Goal: Task Accomplishment & Management: Manage account settings

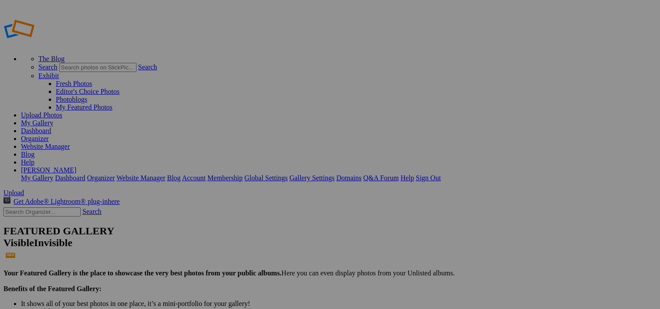
drag, startPoint x: 245, startPoint y: 127, endPoint x: 214, endPoint y: 92, distance: 47.3
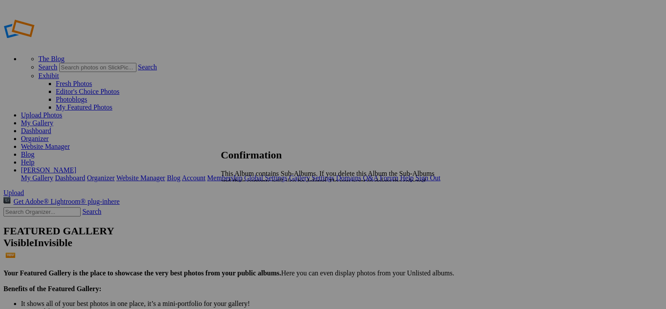
click at [250, 200] on link "Yes" at bounding box center [245, 203] width 10 height 7
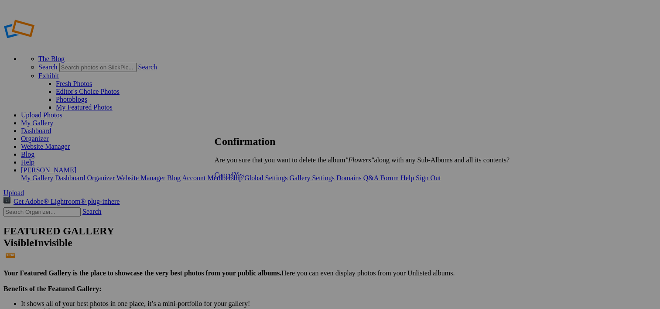
click at [244, 178] on span "Yes" at bounding box center [239, 174] width 10 height 7
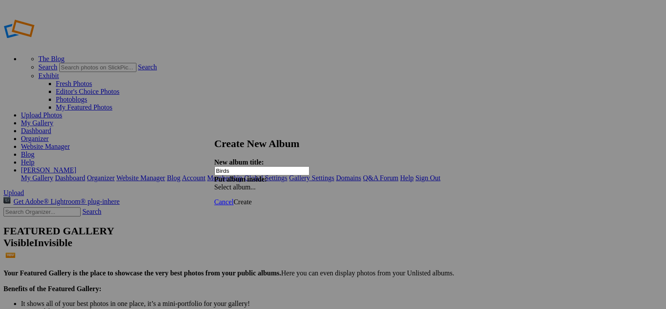
type input "Birds"
click at [306, 183] on div "Select album..." at bounding box center [260, 187] width 92 height 8
click at [434, 167] on div "My Albums Sunsets Waterfalls Sunrise Eagles Butterfly's" at bounding box center [396, 164] width 98 height 11
click at [252, 198] on span "Create" at bounding box center [243, 201] width 18 height 7
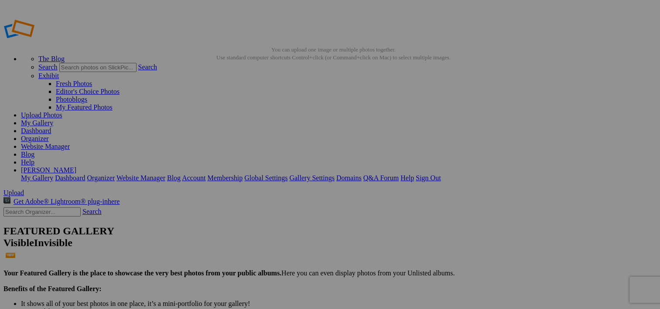
type input "Birds"
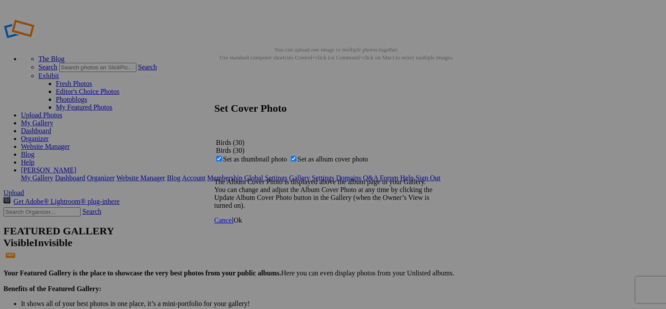
click at [242, 224] on link "Ok" at bounding box center [238, 219] width 9 height 7
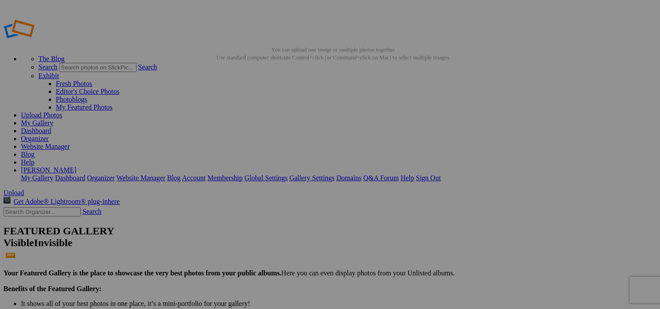
type input "Birds"
drag, startPoint x: 255, startPoint y: 130, endPoint x: 334, endPoint y: 122, distance: 78.5
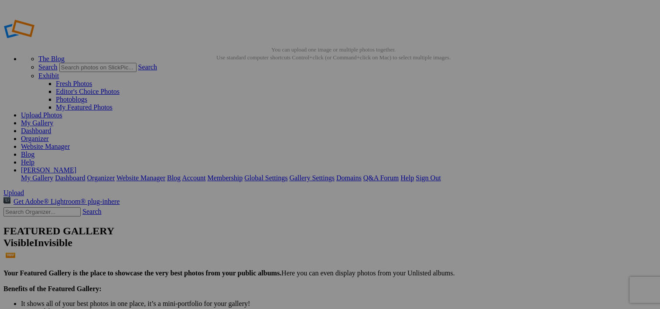
click at [51, 127] on link "Dashboard" at bounding box center [36, 130] width 30 height 7
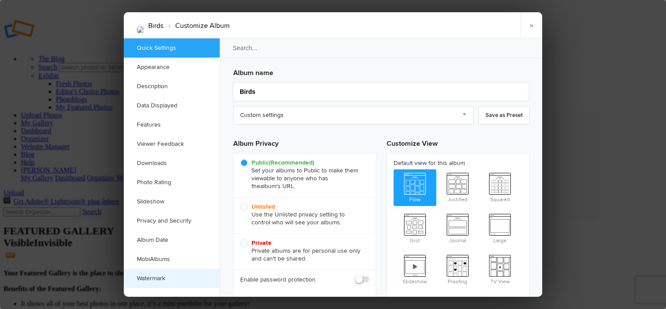
click at [157, 278] on link "Watermark" at bounding box center [172, 278] width 96 height 19
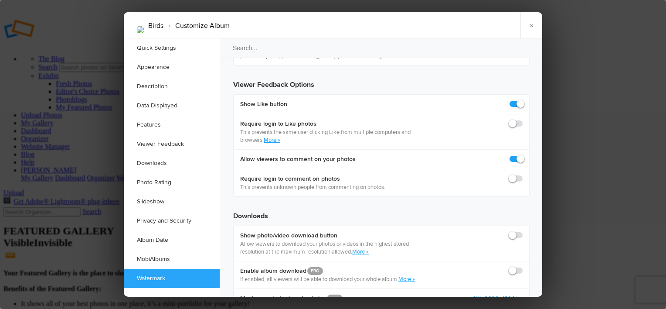
scroll to position [1950, 0]
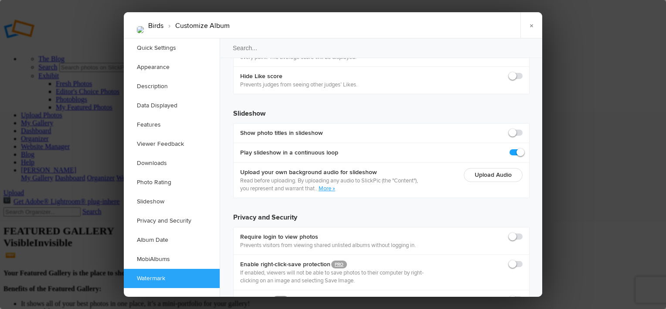
checkbox input "true"
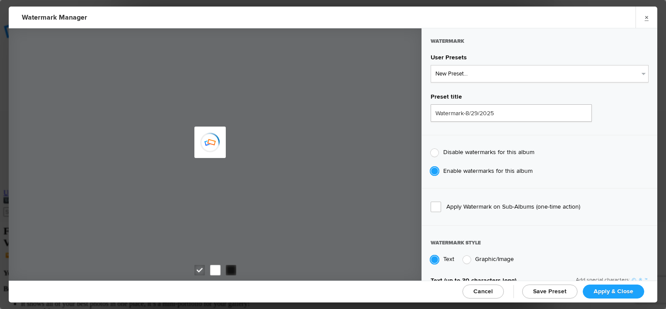
type input "PaulTHadland"
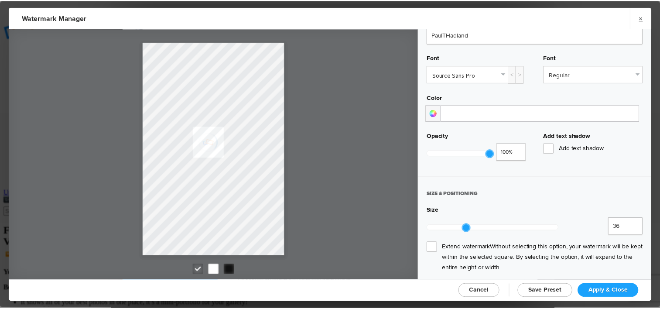
scroll to position [174, 0]
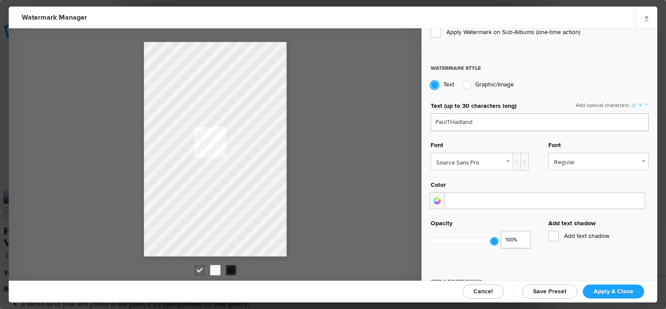
click at [615, 286] on link "Apply & Close" at bounding box center [613, 291] width 61 height 14
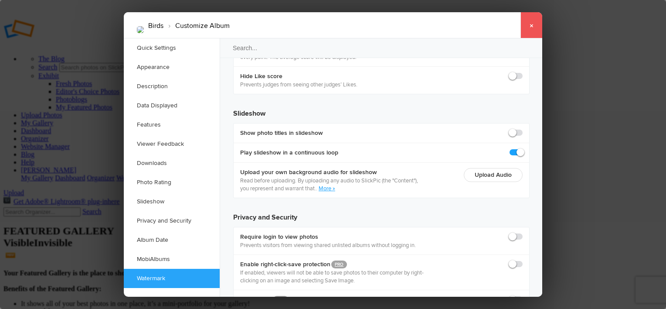
click at [530, 25] on link "×" at bounding box center [532, 25] width 22 height 26
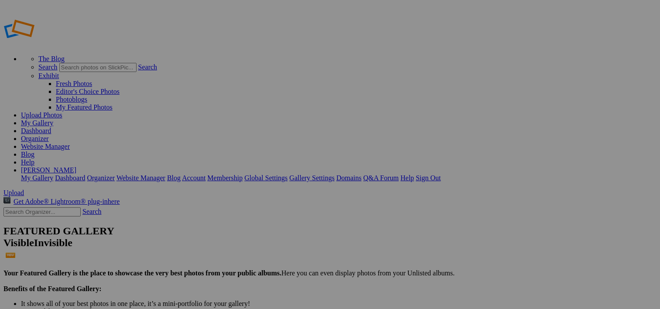
type input "Birds"
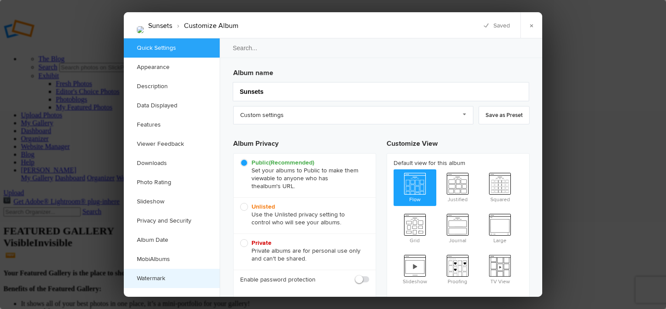
click at [155, 276] on link "Watermark" at bounding box center [172, 278] width 96 height 19
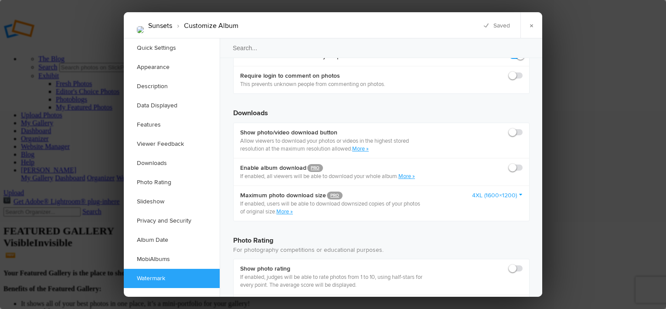
scroll to position [1950, 0]
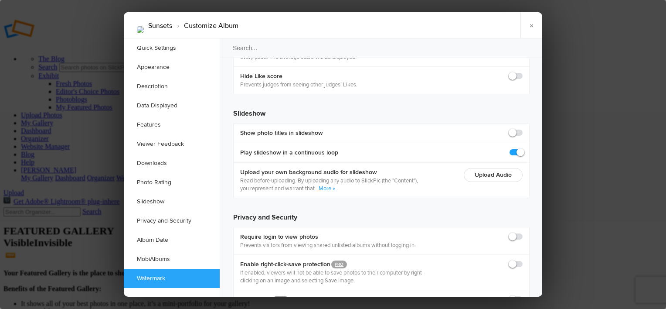
checkbox input "true"
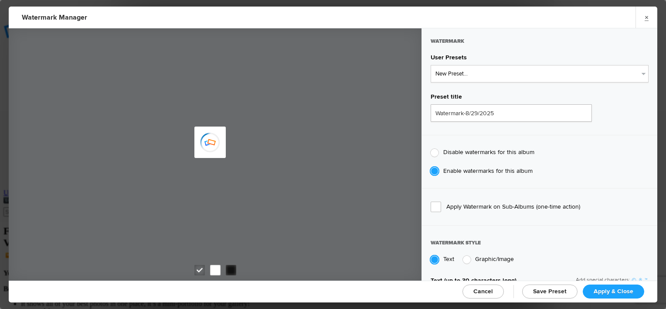
type input "PaulTHadland"
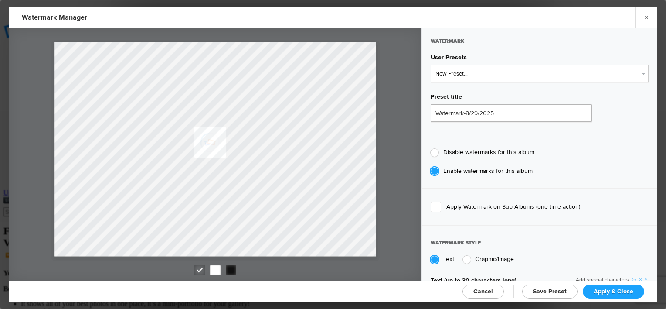
click at [467, 258] on div at bounding box center [467, 259] width 8 height 8
radio input "false"
radio input "true"
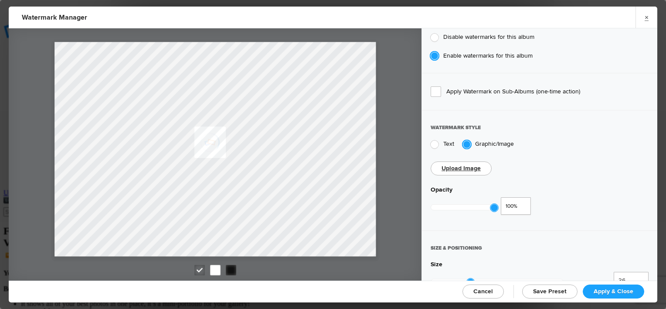
scroll to position [174, 0]
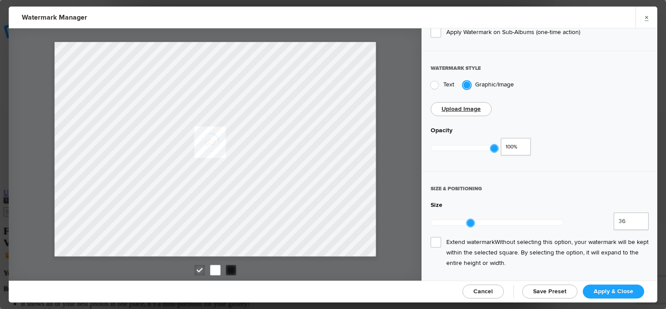
click at [436, 83] on div at bounding box center [435, 85] width 8 height 8
radio input "true"
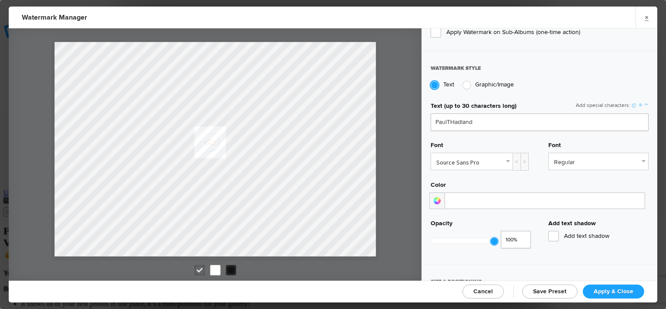
click at [610, 159] on link "Regular" at bounding box center [598, 161] width 99 height 17
click at [562, 195] on link "Italic" at bounding box center [598, 195] width 99 height 14
click at [564, 163] on link "Italic" at bounding box center [598, 161] width 99 height 17
click at [502, 157] on link "Source Sans Pro" at bounding box center [472, 161] width 82 height 17
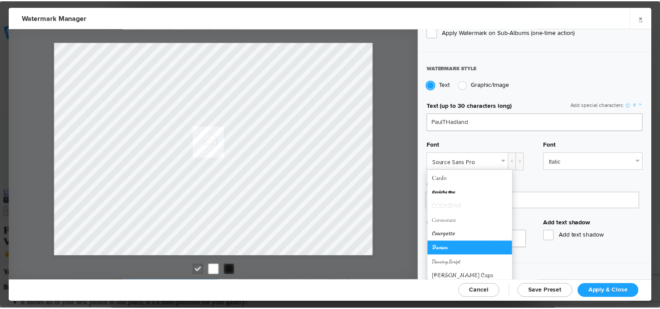
scroll to position [87, 0]
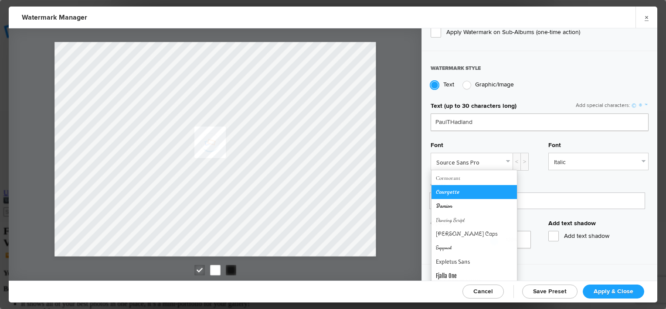
click at [450, 188] on link "Courgette" at bounding box center [474, 192] width 85 height 14
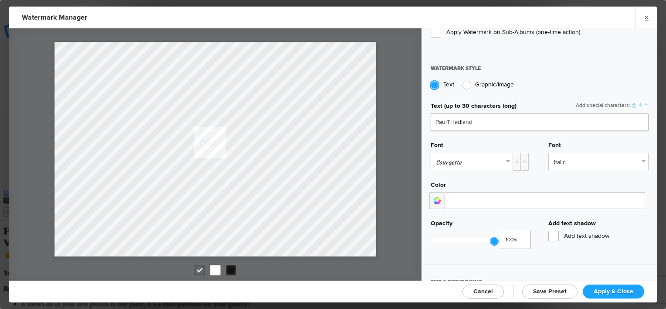
click at [614, 290] on span "Apply & Close" at bounding box center [614, 290] width 40 height 7
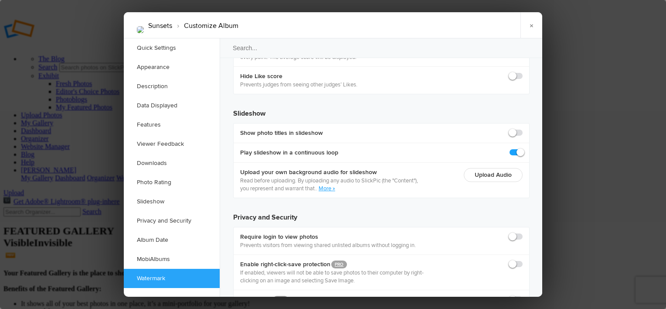
click at [153, 275] on link "Watermark" at bounding box center [172, 278] width 96 height 19
click at [153, 276] on link "Watermark" at bounding box center [172, 278] width 96 height 19
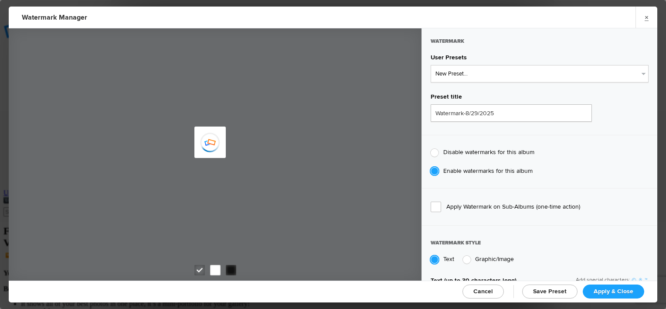
type input "PaulTHadland"
select select
radio input "false"
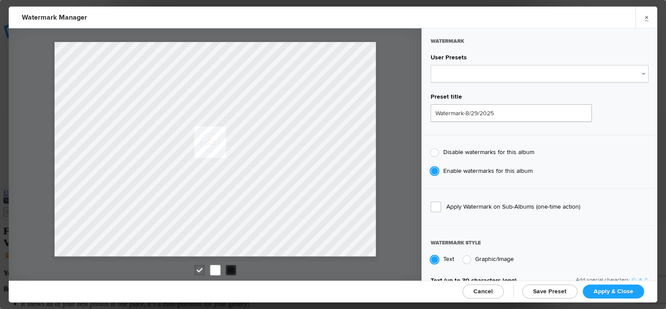
click at [553, 289] on span "Save Preset" at bounding box center [550, 290] width 34 height 7
select select
click at [609, 289] on span "Apply & Close" at bounding box center [614, 290] width 40 height 7
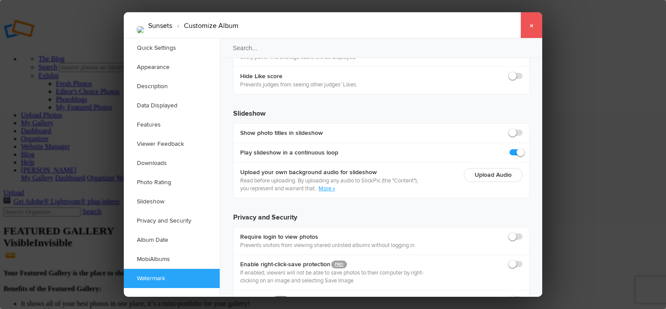
click at [531, 25] on link "×" at bounding box center [532, 25] width 22 height 26
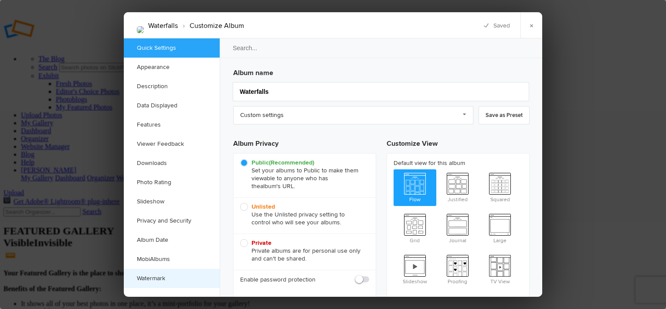
click at [156, 278] on link "Watermark" at bounding box center [172, 278] width 96 height 19
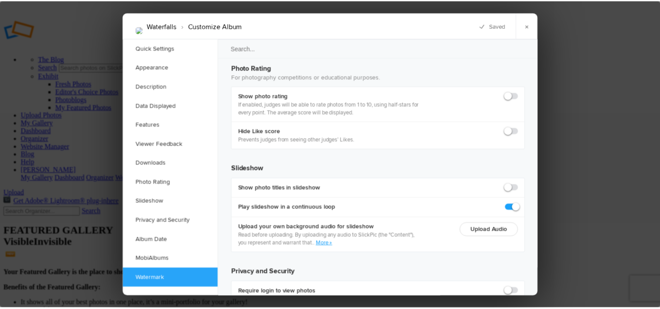
scroll to position [1950, 0]
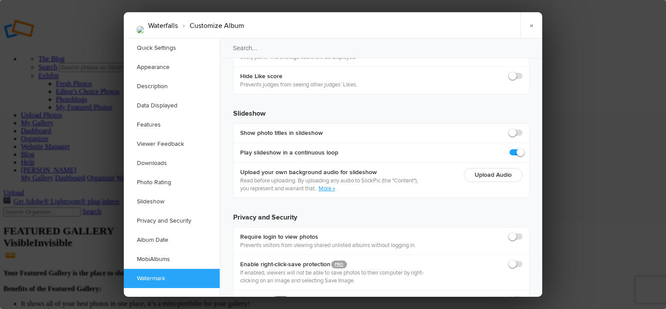
checkbox input "true"
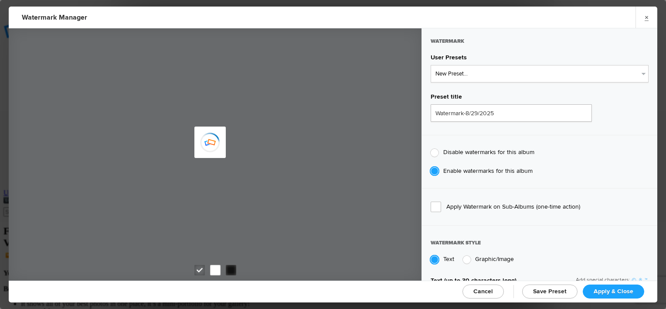
type input "PaulTHadland"
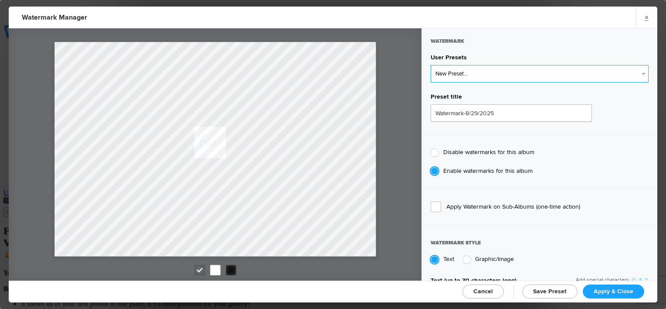
click at [565, 75] on select "New Preset... Watermark-8/29/2025" at bounding box center [540, 73] width 218 height 17
select select "1: Object"
click at [431, 65] on select "New Preset... Watermark-8/29/2025" at bounding box center [540, 73] width 218 height 17
radio input "false"
click at [616, 292] on span "Apply & Close" at bounding box center [614, 290] width 40 height 7
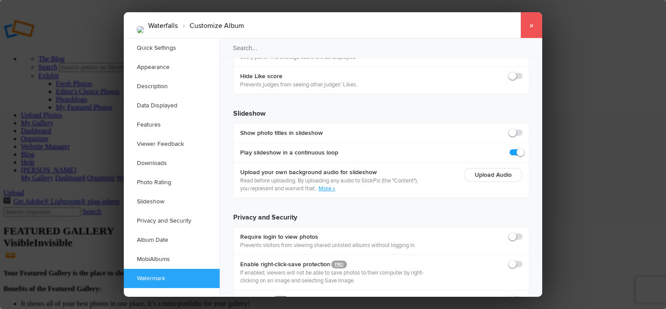
click at [529, 22] on link "×" at bounding box center [532, 25] width 22 height 26
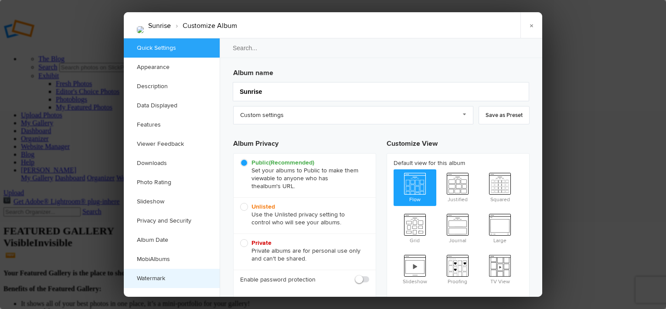
click at [156, 277] on link "Watermark" at bounding box center [172, 278] width 96 height 19
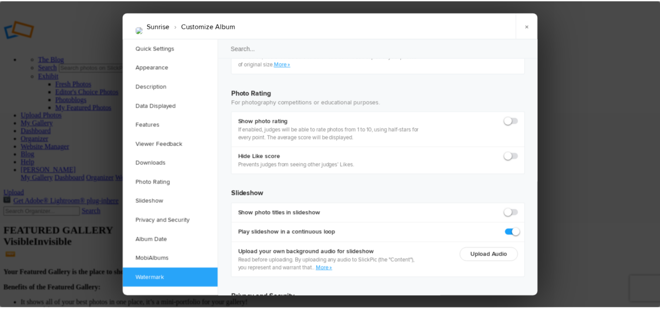
scroll to position [1950, 0]
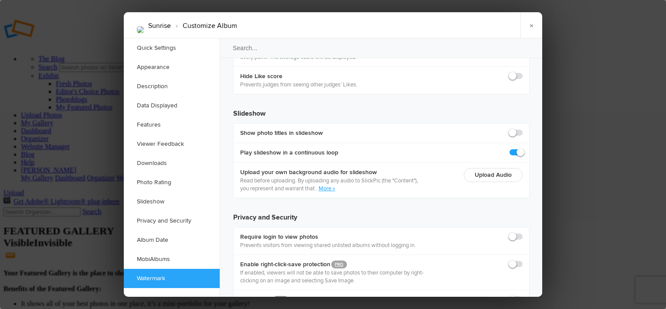
checkbox input "true"
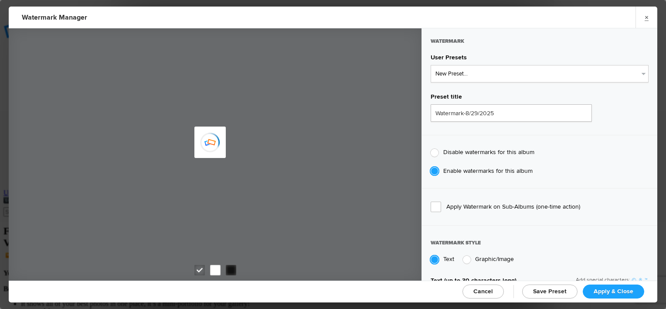
type input "PaulTHadland"
click at [491, 74] on select "New Preset... Watermark-8/29/2025" at bounding box center [540, 73] width 218 height 17
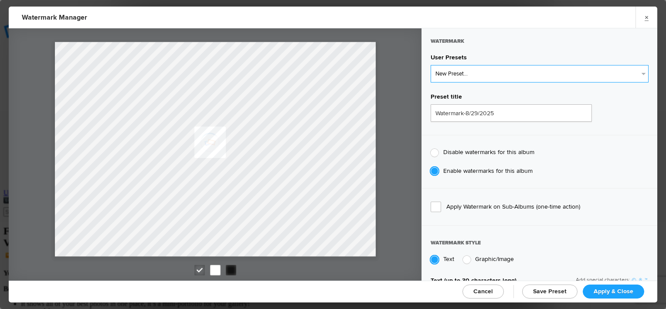
select select "1: Object"
click at [431, 65] on select "New Preset... Watermark-8/29/2025" at bounding box center [540, 73] width 218 height 17
radio input "false"
click at [611, 288] on span "Apply & Close" at bounding box center [614, 290] width 40 height 7
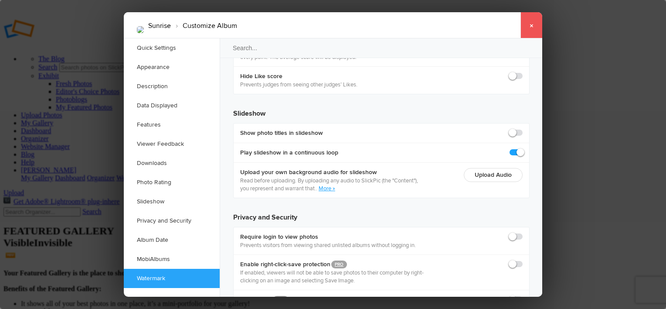
click at [529, 25] on link "×" at bounding box center [532, 25] width 22 height 26
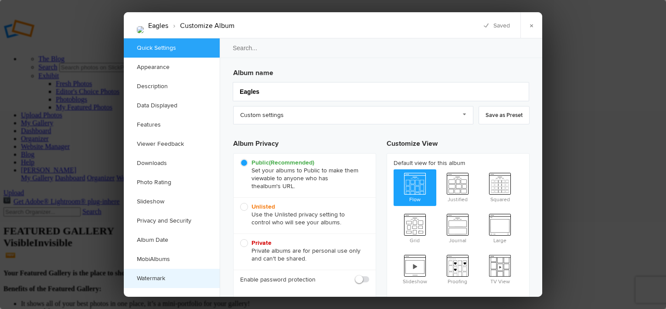
click at [153, 277] on link "Watermark" at bounding box center [172, 278] width 96 height 19
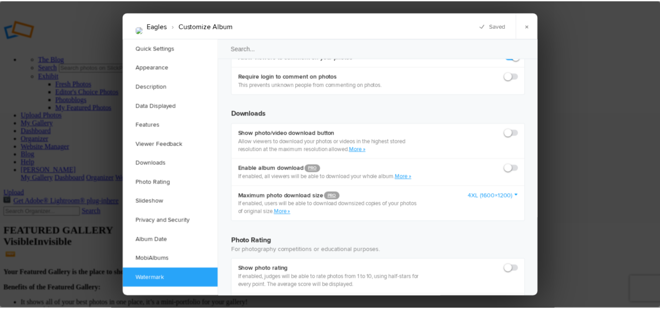
scroll to position [1950, 0]
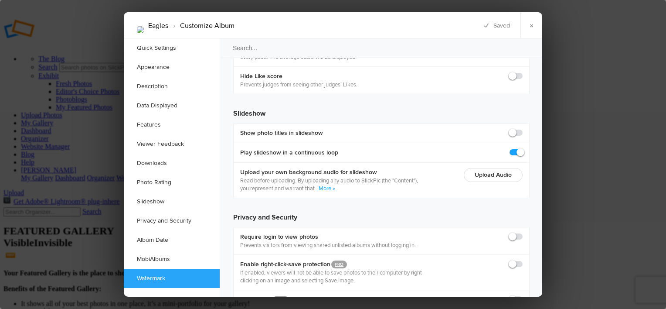
checkbox input "true"
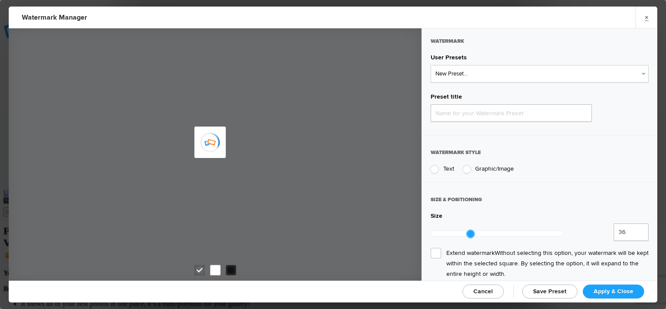
type input "Watermark-8/29/2025"
radio input "true"
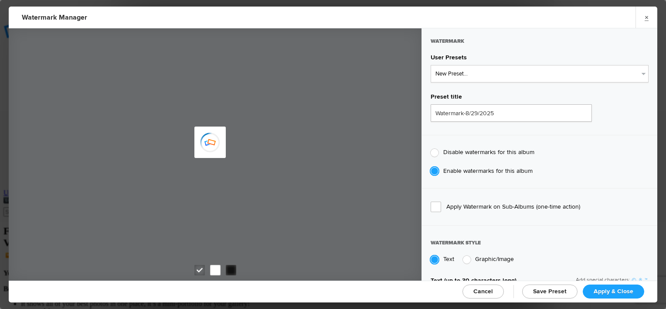
type input "PaulTHadland"
click at [541, 74] on select "New Preset... Watermark-8/29/2025" at bounding box center [540, 73] width 218 height 17
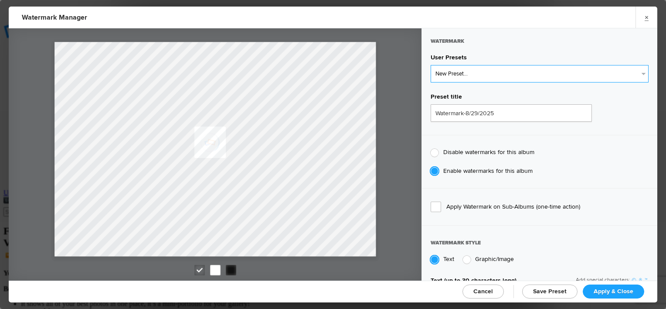
select select "1: Object"
click at [431, 65] on select "New Preset... Watermark-8/29/2025" at bounding box center [540, 73] width 218 height 17
radio input "false"
click at [613, 288] on span "Apply & Close" at bounding box center [614, 290] width 40 height 7
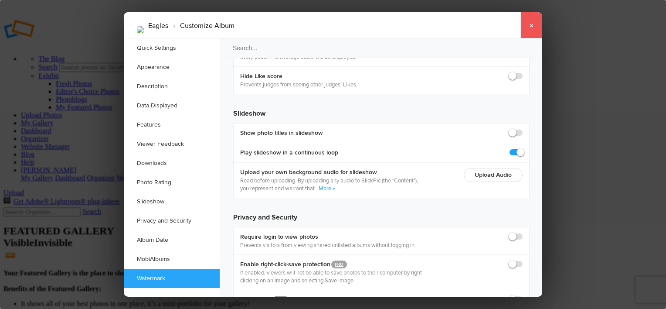
click at [529, 24] on link "×" at bounding box center [532, 25] width 22 height 26
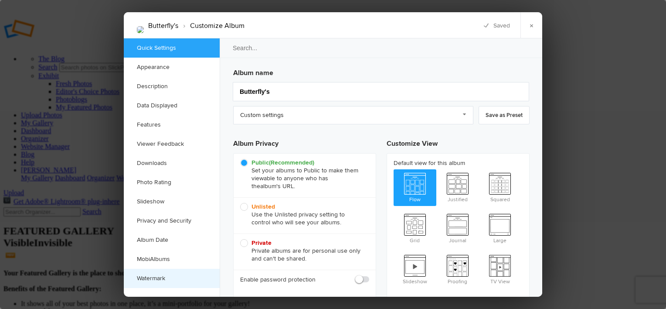
click at [148, 275] on link "Watermark" at bounding box center [172, 278] width 96 height 19
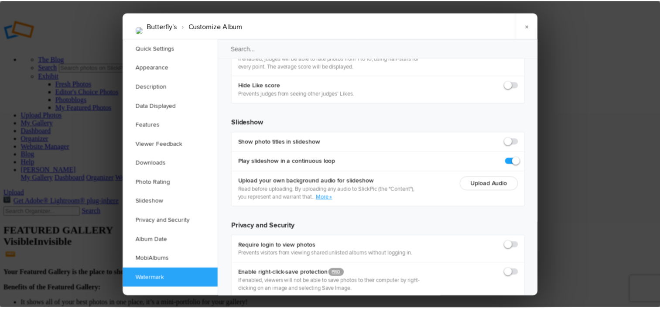
scroll to position [1950, 0]
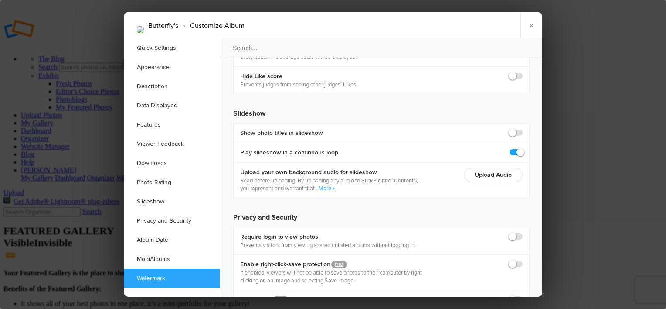
checkbox input "true"
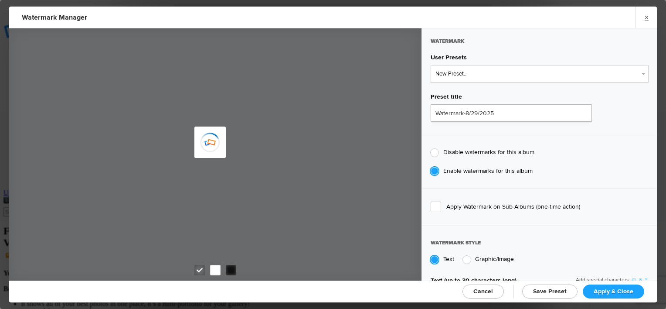
type input "PaulTHadland"
click at [494, 74] on select "New Preset... Watermark-8/29/2025" at bounding box center [540, 73] width 218 height 17
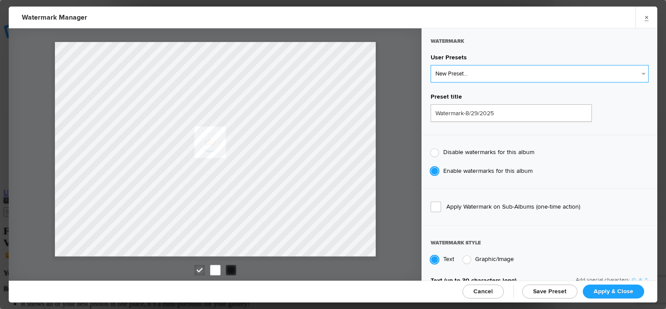
select select "1: Object"
click at [431, 65] on select "New Preset... Watermark-8/29/2025" at bounding box center [540, 73] width 218 height 17
radio input "false"
click at [627, 289] on span "Apply & Close" at bounding box center [614, 290] width 40 height 7
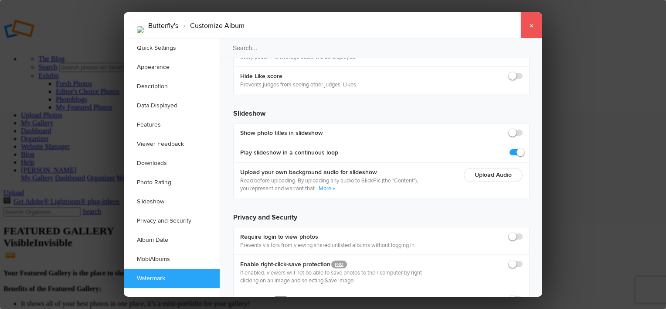
click at [532, 20] on link "×" at bounding box center [532, 25] width 22 height 26
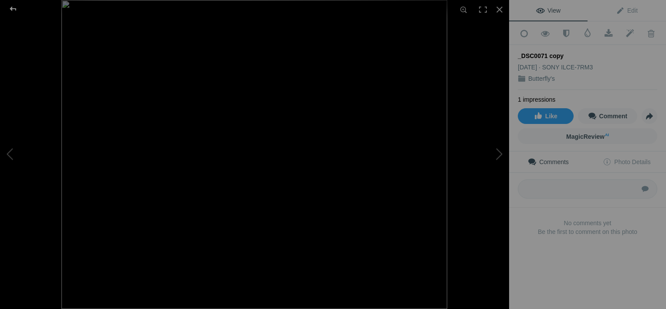
click at [16, 9] on div at bounding box center [12, 8] width 31 height 17
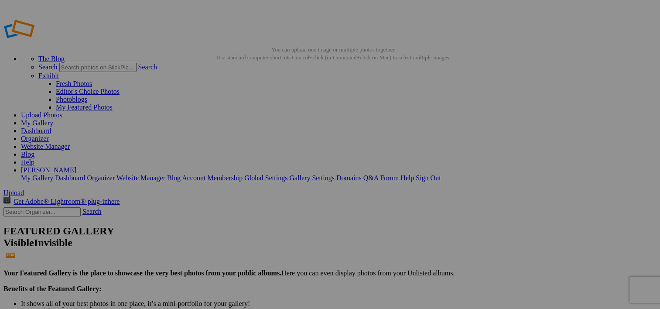
drag, startPoint x: 238, startPoint y: 118, endPoint x: 617, endPoint y: 136, distance: 380.2
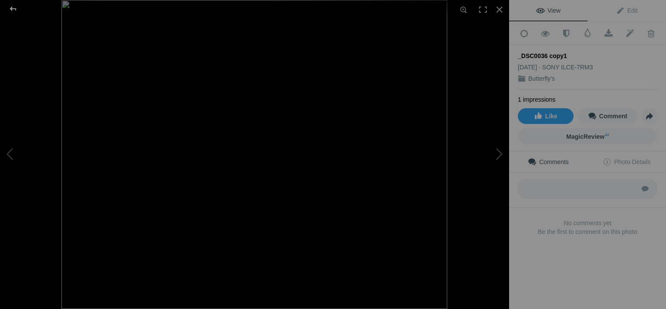
click at [10, 7] on div at bounding box center [12, 8] width 31 height 17
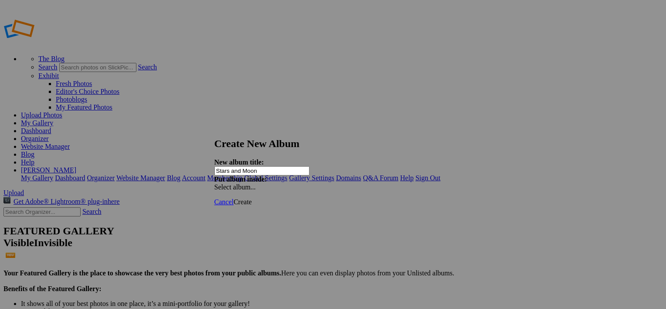
type input "Stars and Moon"
click at [252, 198] on span "Create" at bounding box center [243, 201] width 18 height 7
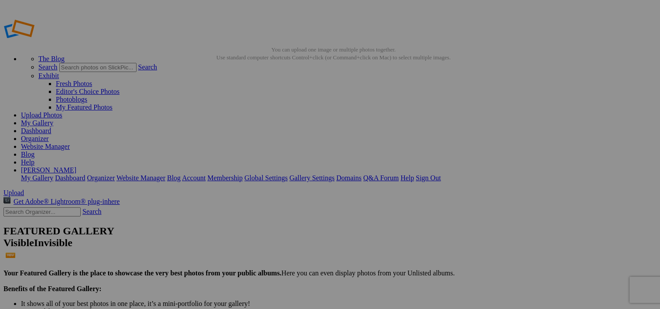
drag, startPoint x: 241, startPoint y: 124, endPoint x: 58, endPoint y: 115, distance: 182.4
drag, startPoint x: 228, startPoint y: 133, endPoint x: 63, endPoint y: 118, distance: 166.4
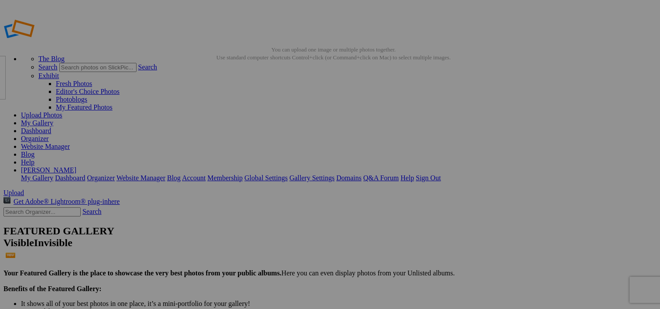
drag, startPoint x: 245, startPoint y: 139, endPoint x: 66, endPoint y: 119, distance: 180.7
